Goal: Find specific page/section: Find specific page/section

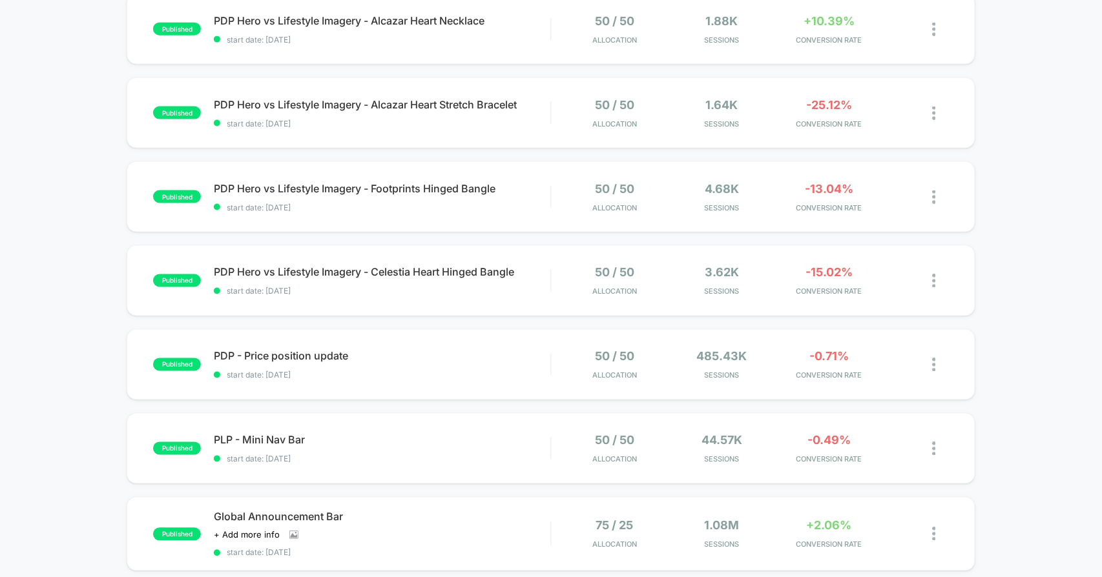
scroll to position [789, 0]
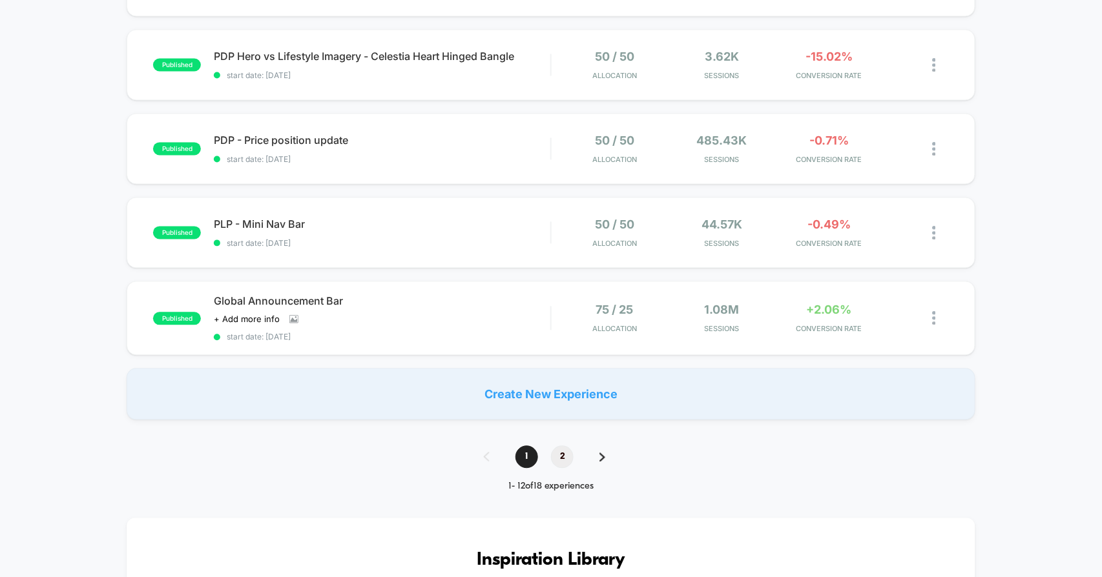
click at [556, 451] on span "2" at bounding box center [562, 457] width 23 height 23
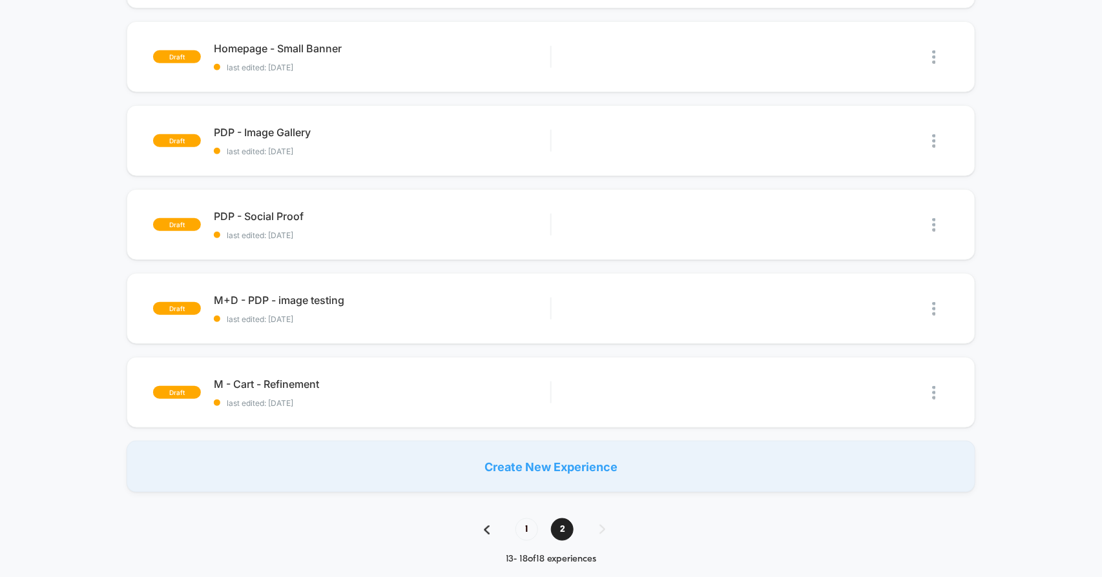
scroll to position [215, 0]
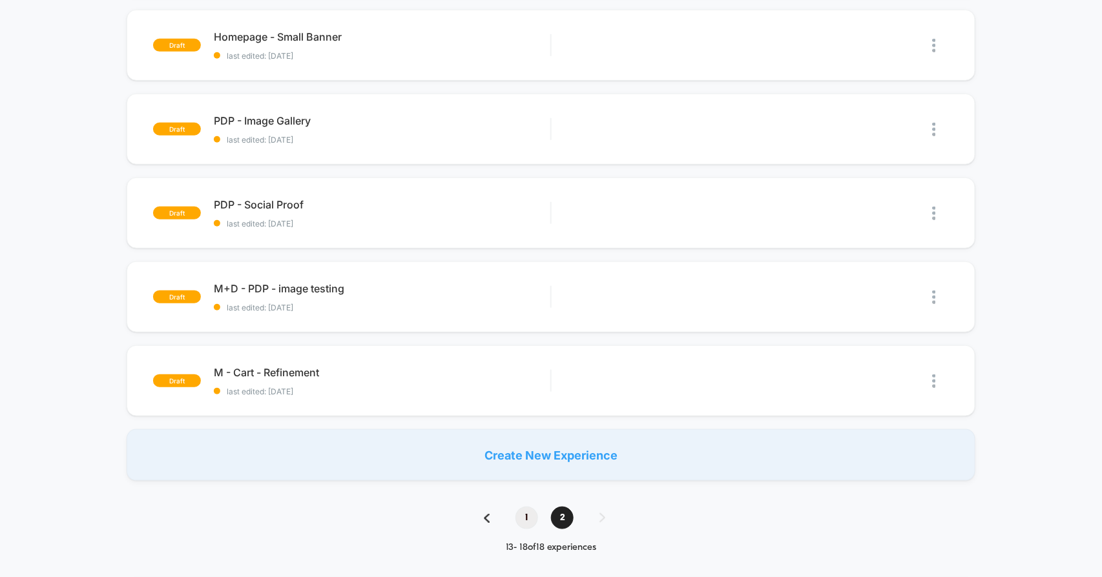
click at [528, 512] on span "1" at bounding box center [526, 518] width 23 height 23
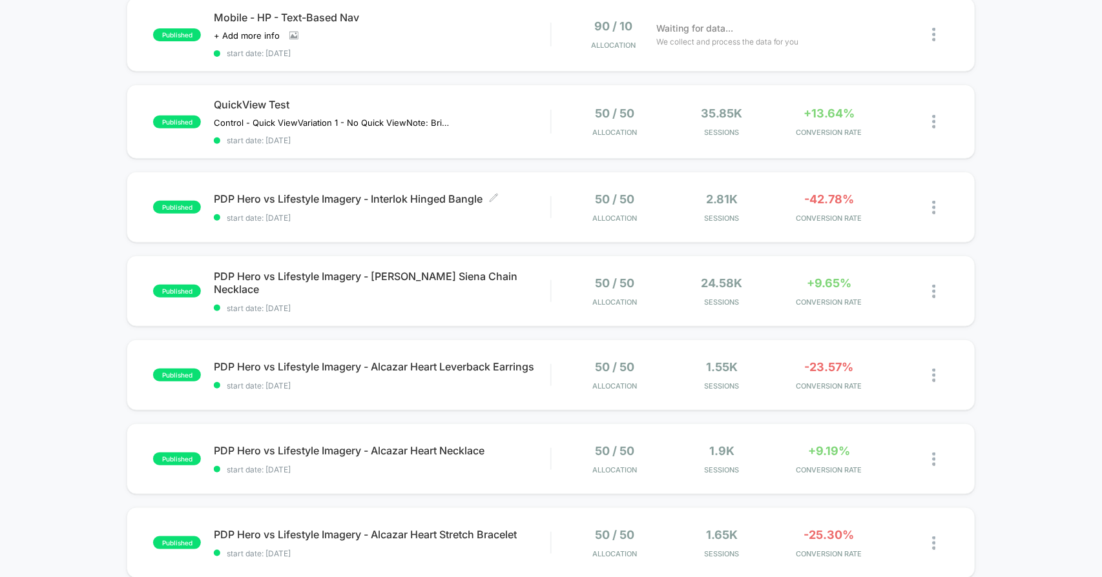
scroll to position [0, 0]
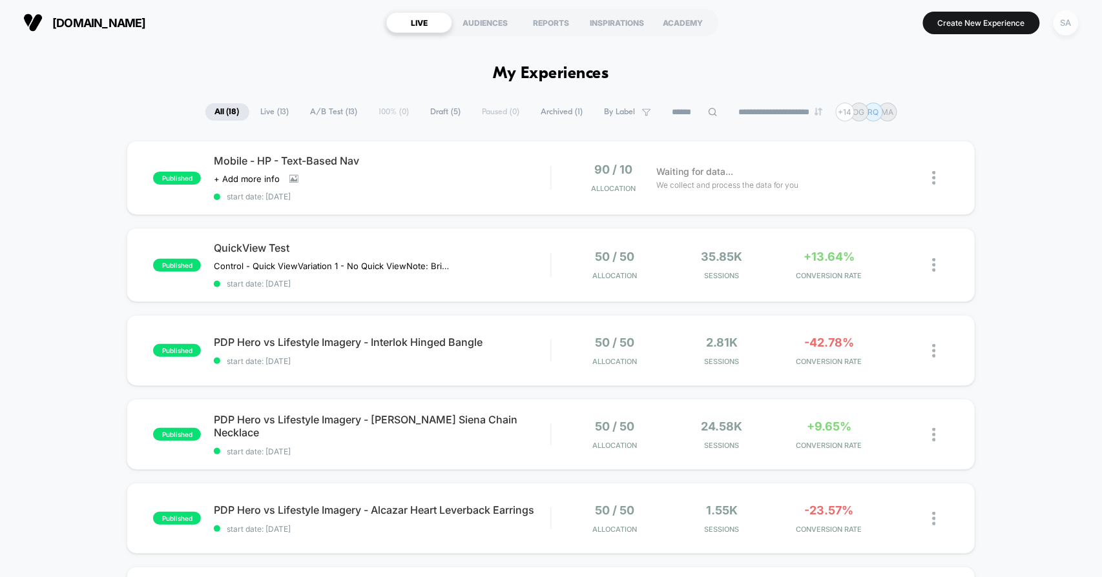
click at [1071, 28] on div "SA" at bounding box center [1065, 22] width 25 height 25
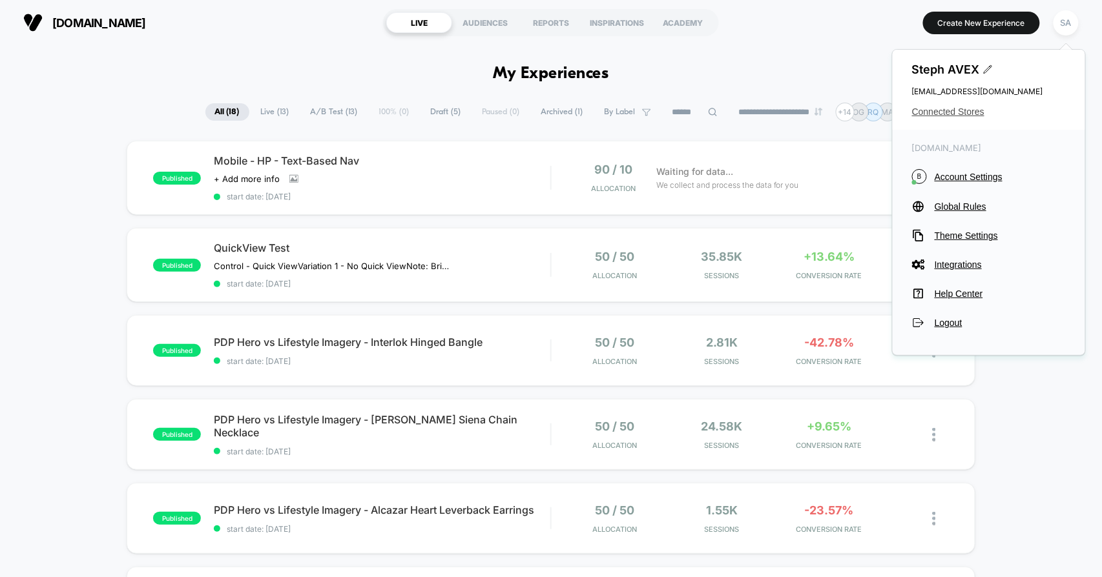
click at [962, 110] on span "Connected Stores" at bounding box center [989, 112] width 154 height 10
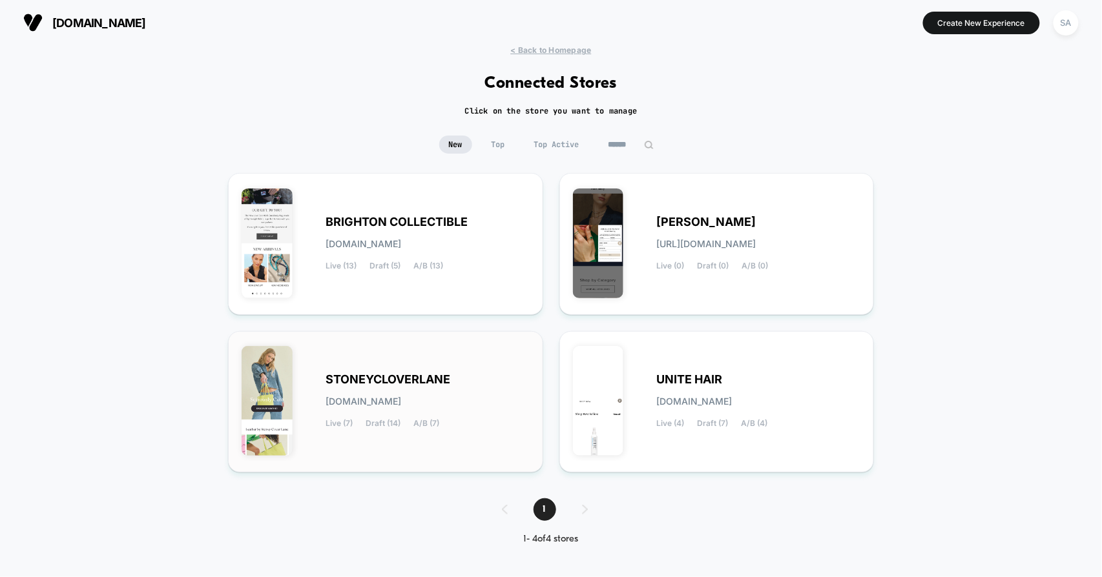
click at [424, 381] on span "STONEYCLOVERLANE" at bounding box center [388, 379] width 125 height 9
